Goal: Check status: Check status

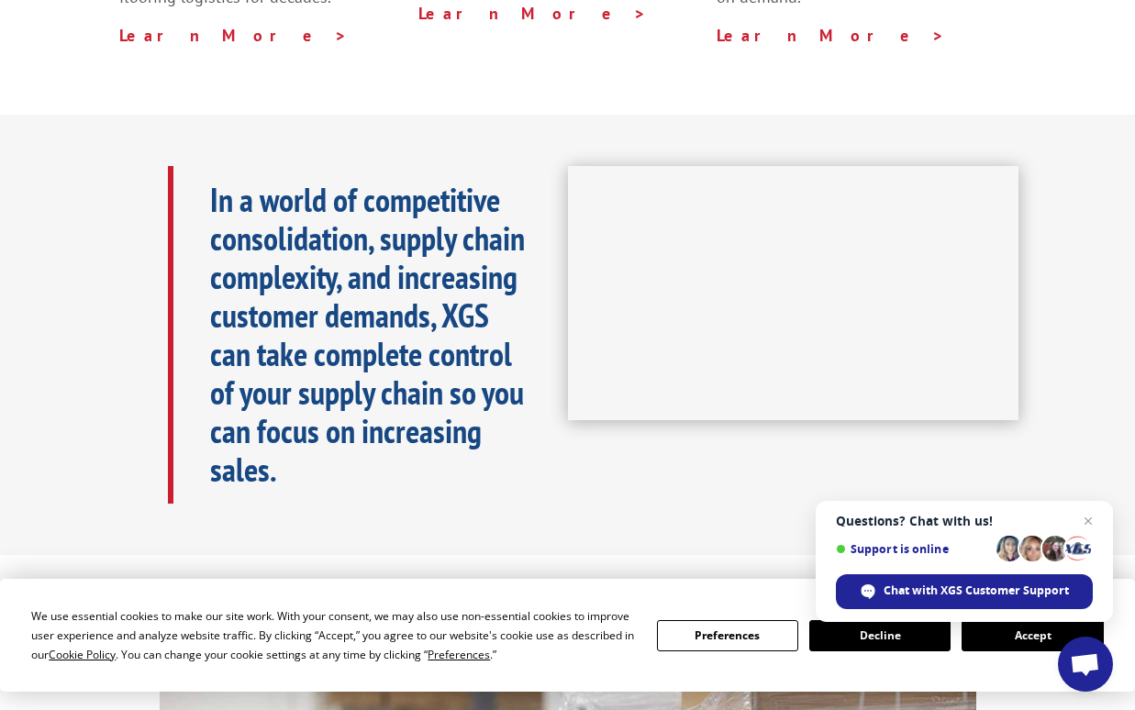
scroll to position [982, 0]
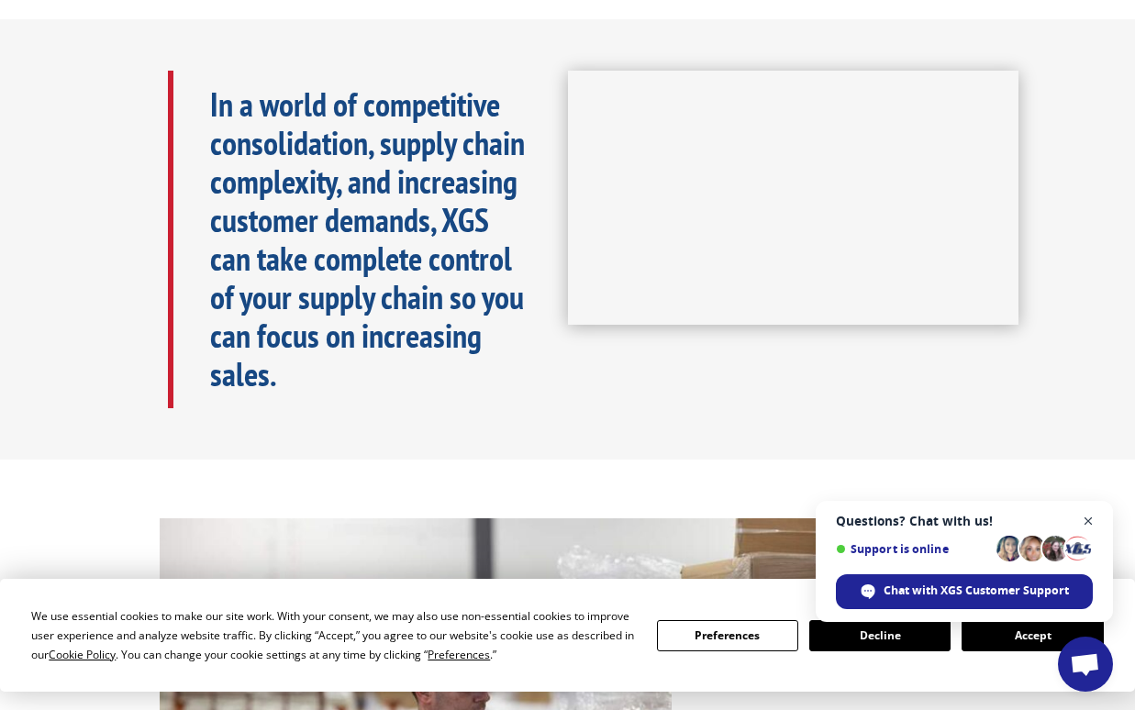
click at [1081, 524] on span "Close chat" at bounding box center [1089, 521] width 23 height 23
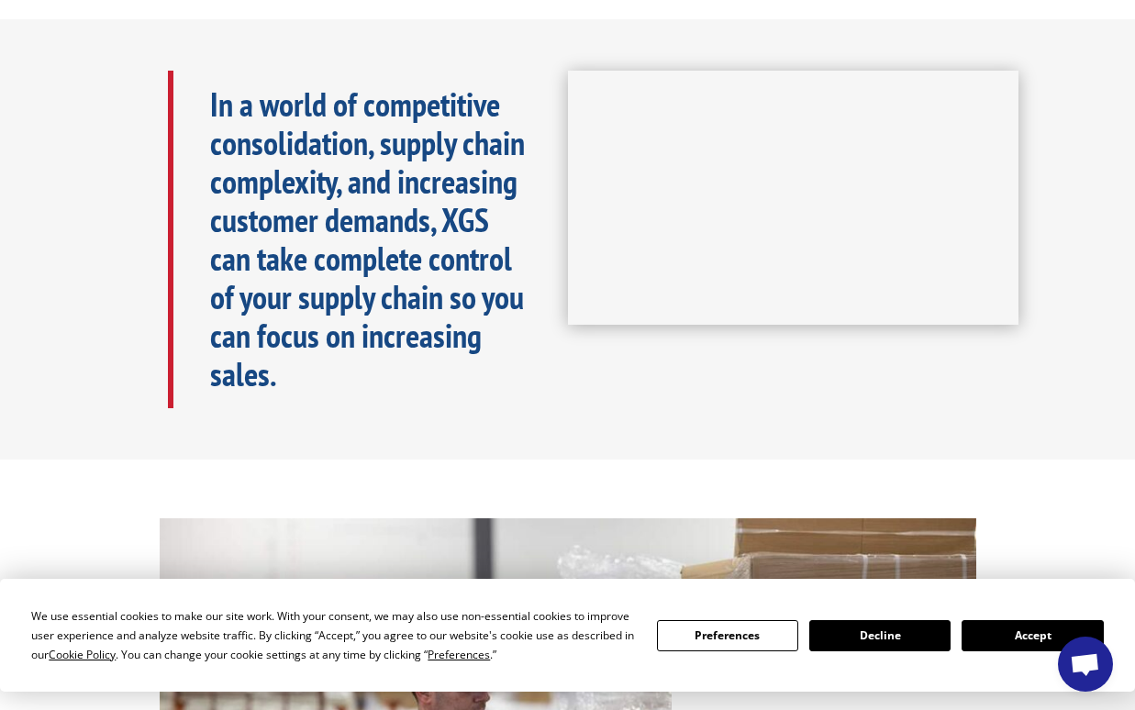
click at [1008, 636] on button "Accept" at bounding box center [1032, 635] width 141 height 31
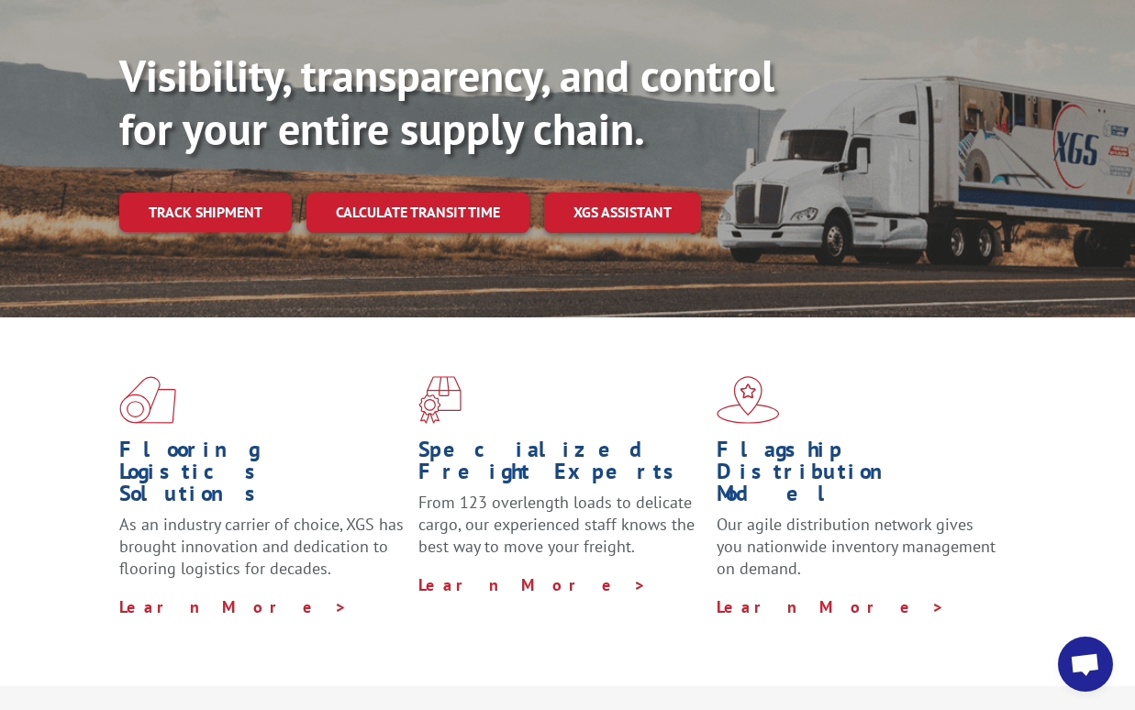
scroll to position [285, 0]
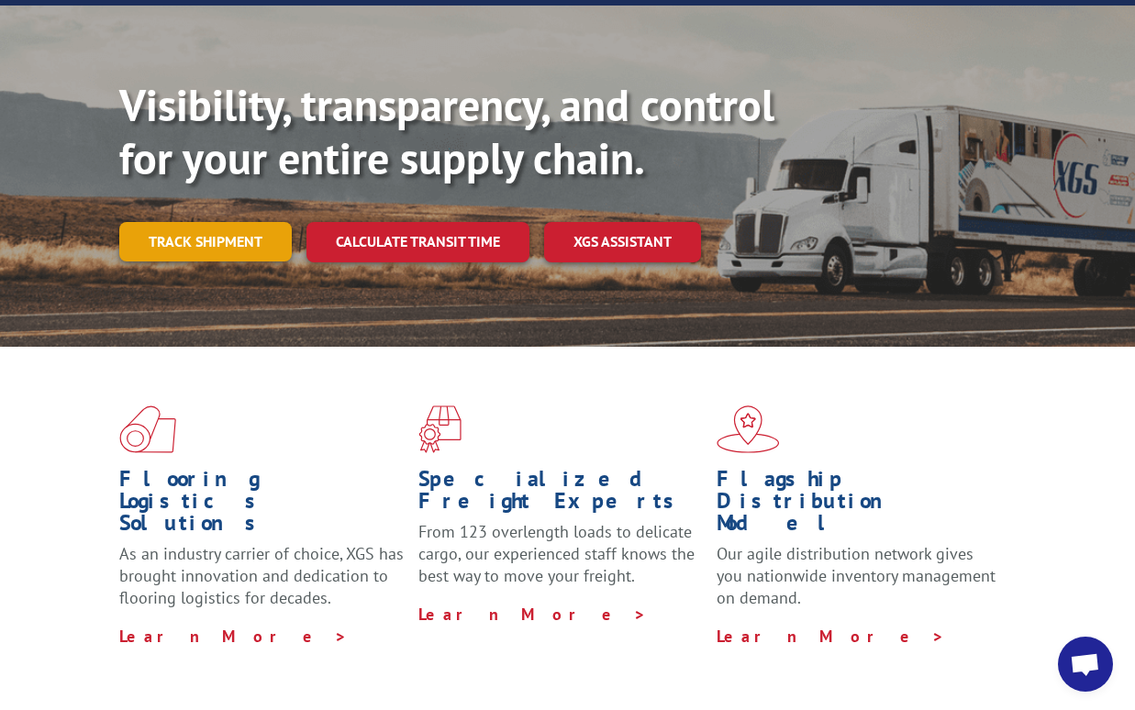
click at [165, 222] on link "Track shipment" at bounding box center [205, 241] width 173 height 39
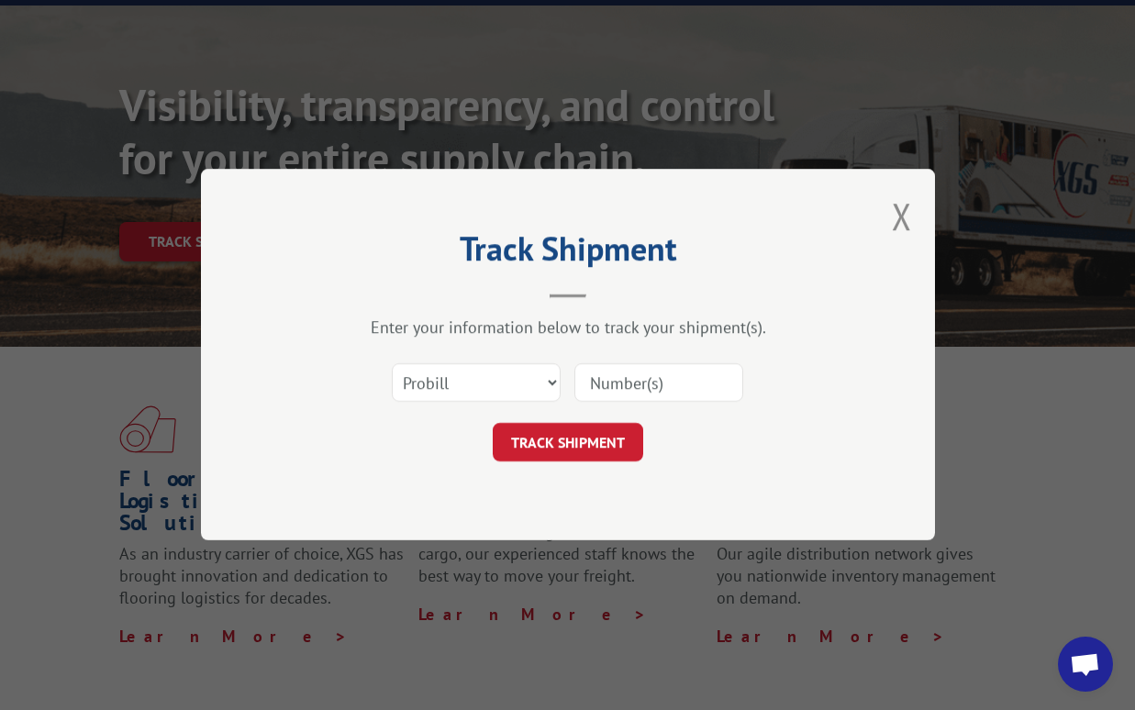
click at [637, 390] on input at bounding box center [659, 383] width 169 height 39
paste input "17612374"
type input "17612374"
click at [609, 441] on button "TRACK SHIPMENT" at bounding box center [568, 443] width 151 height 39
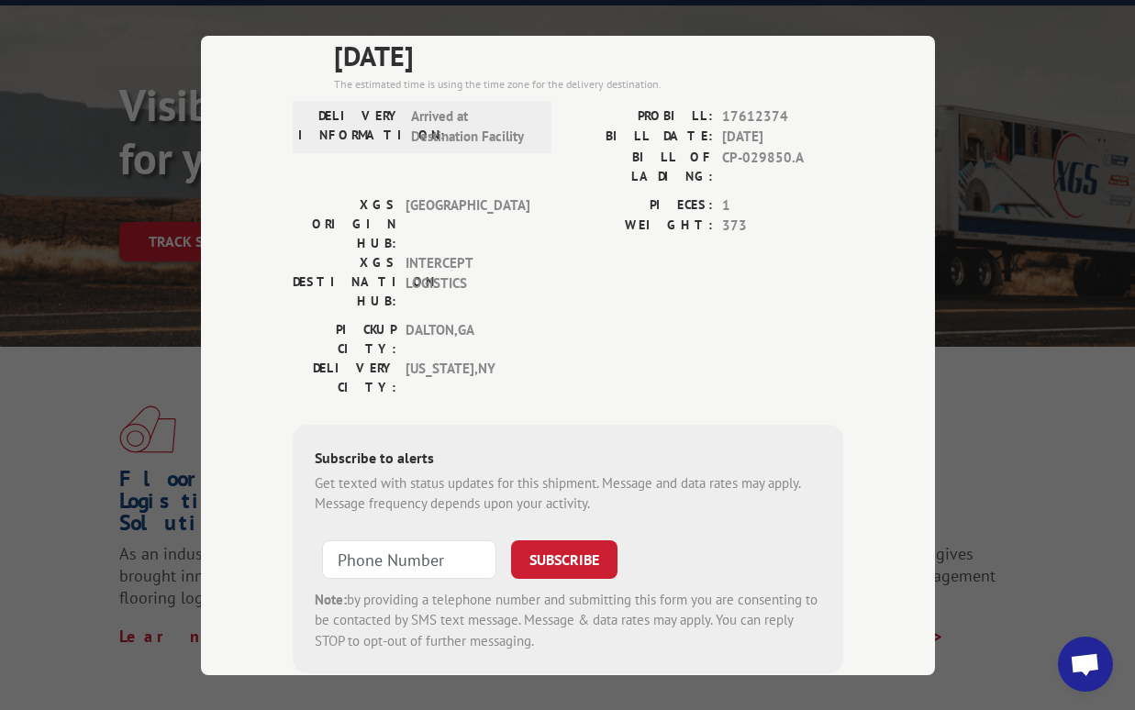
scroll to position [189, 0]
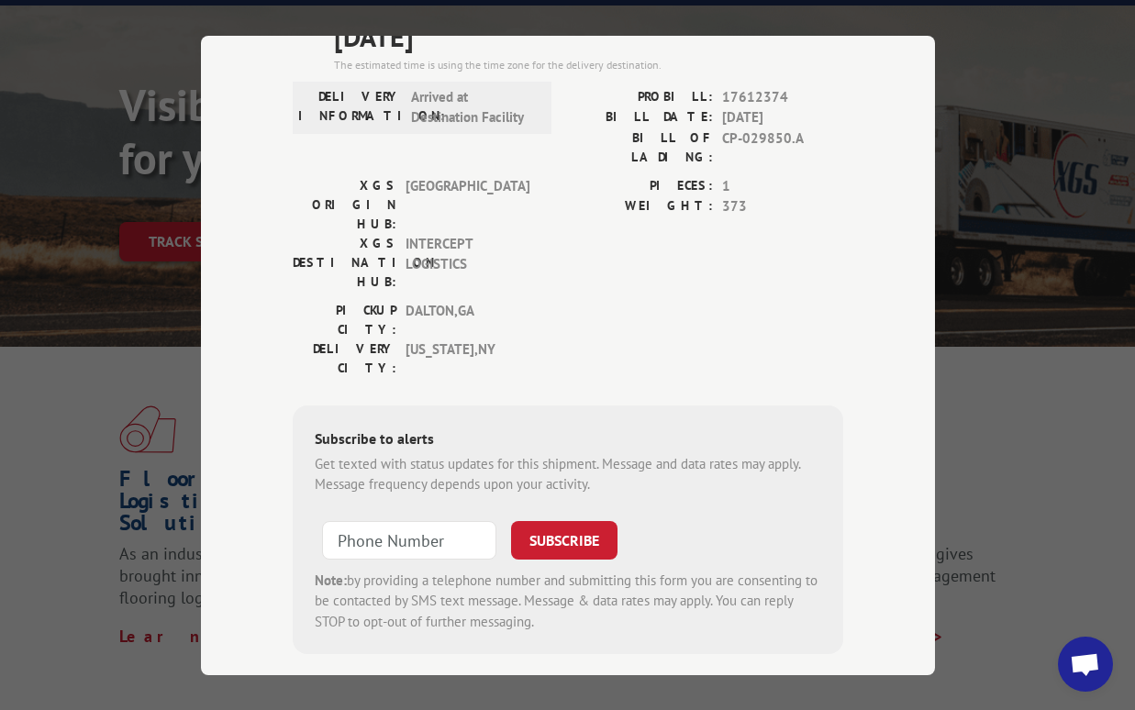
type input "+1 (___) ___-____"
click at [447, 520] on input "+1 (___) ___-____" at bounding box center [409, 539] width 174 height 39
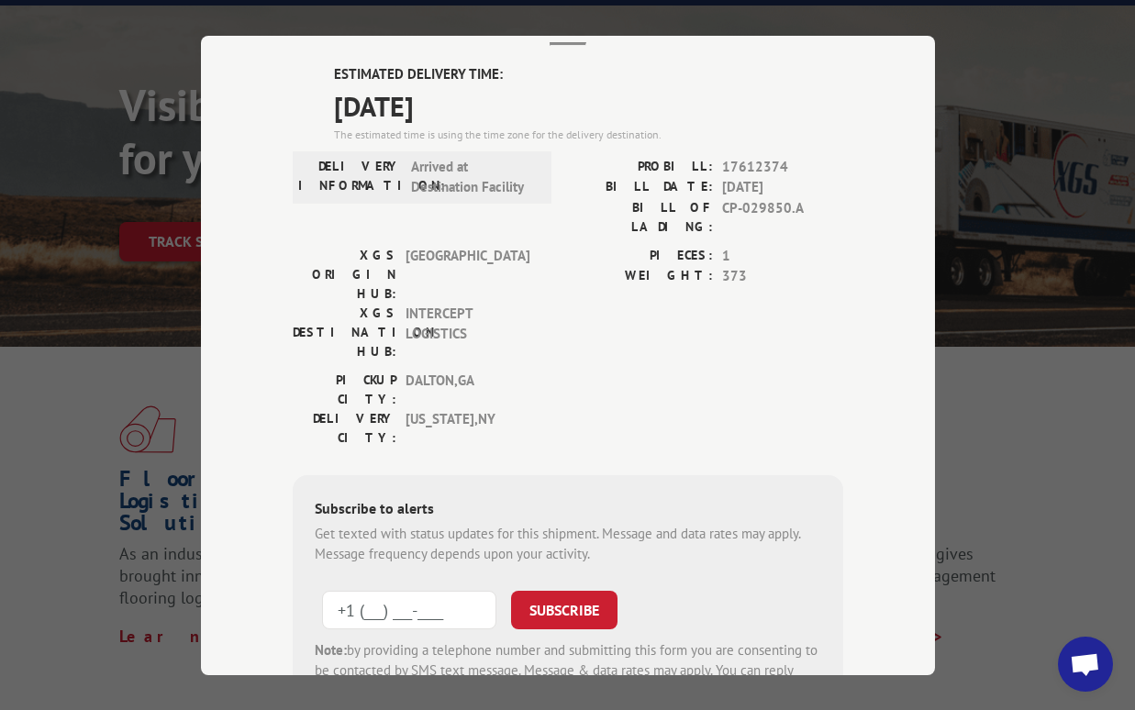
scroll to position [118, 0]
type input "+1 (___) ___-____"
